Goal: Obtain resource: Obtain resource

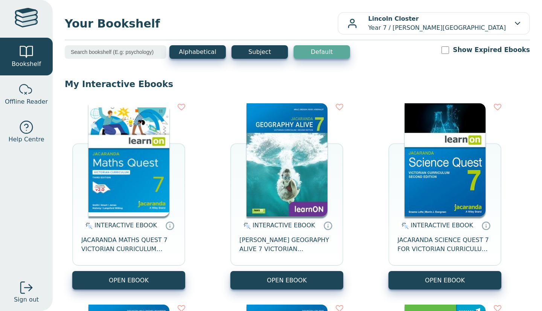
click at [150, 147] on img at bounding box center [128, 159] width 81 height 113
click at [283, 146] on img at bounding box center [287, 159] width 81 height 113
